Goal: Connect with others: Establish contact or relationships with other users

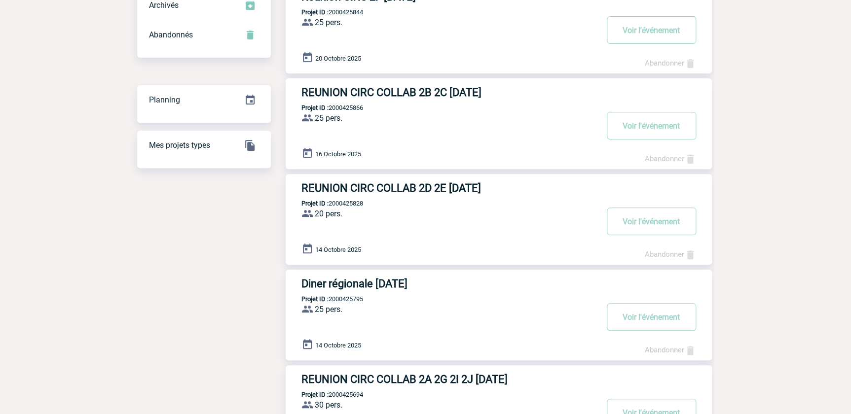
scroll to position [179, 0]
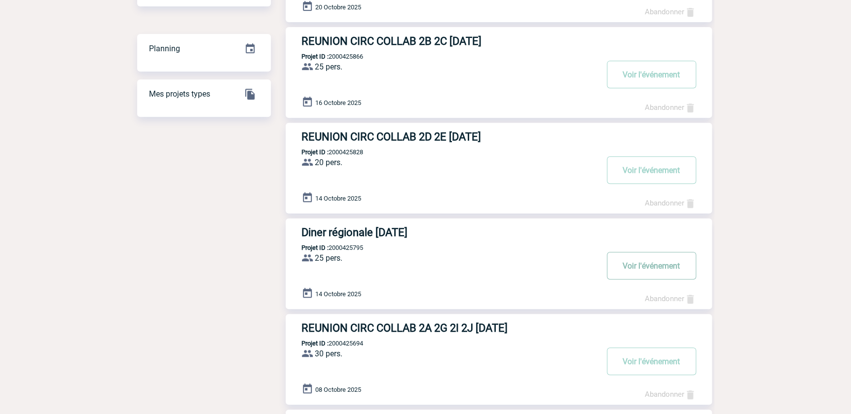
click at [649, 262] on button "Voir l'événement" at bounding box center [651, 266] width 89 height 28
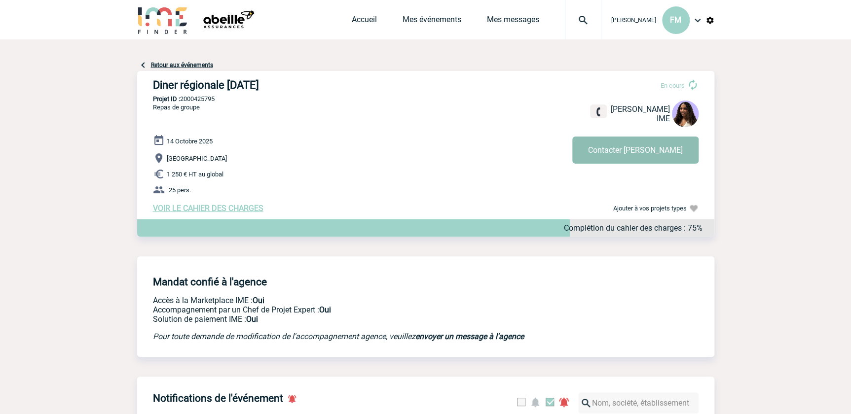
click at [640, 152] on button "Contacter Jessica" at bounding box center [635, 150] width 126 height 27
click at [159, 63] on link "Retour aux événements" at bounding box center [182, 65] width 62 height 7
